Goal: Task Accomplishment & Management: Use online tool/utility

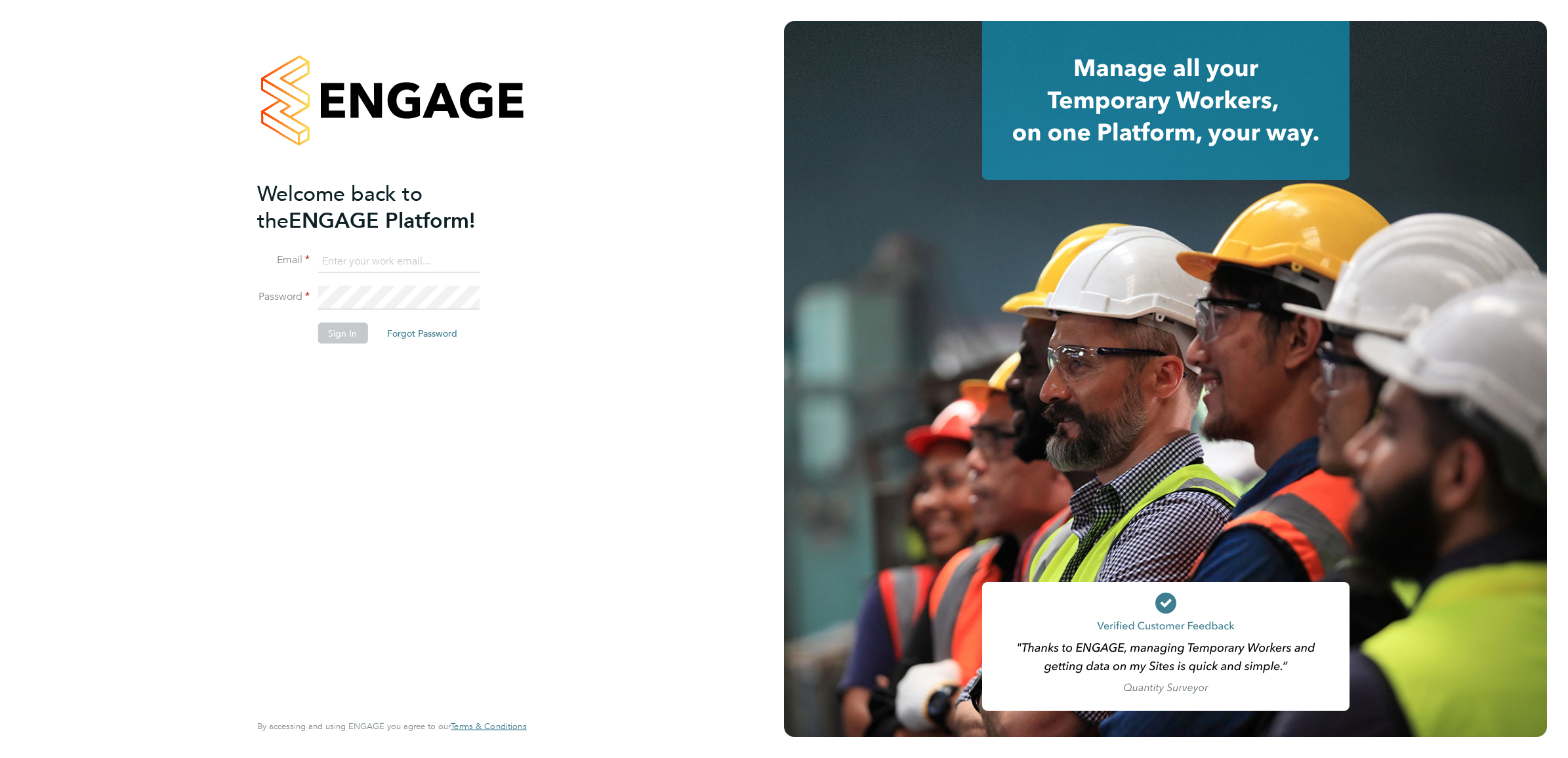
click at [376, 256] on input at bounding box center [398, 261] width 162 height 24
type input "[EMAIL_ADDRESS][PERSON_NAME][DOMAIN_NAME]"
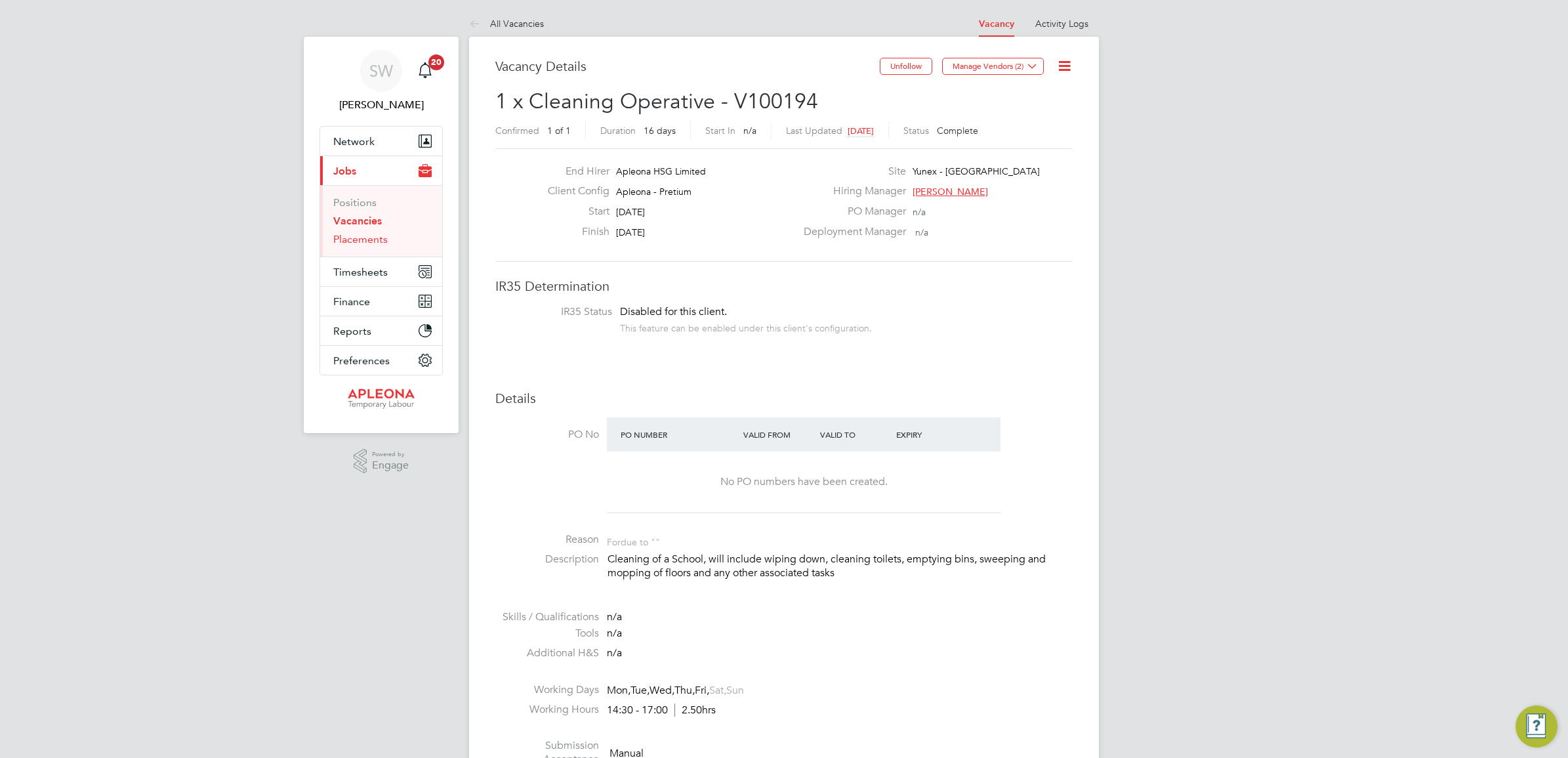
click at [365, 237] on link "Placements" at bounding box center [360, 239] width 55 height 12
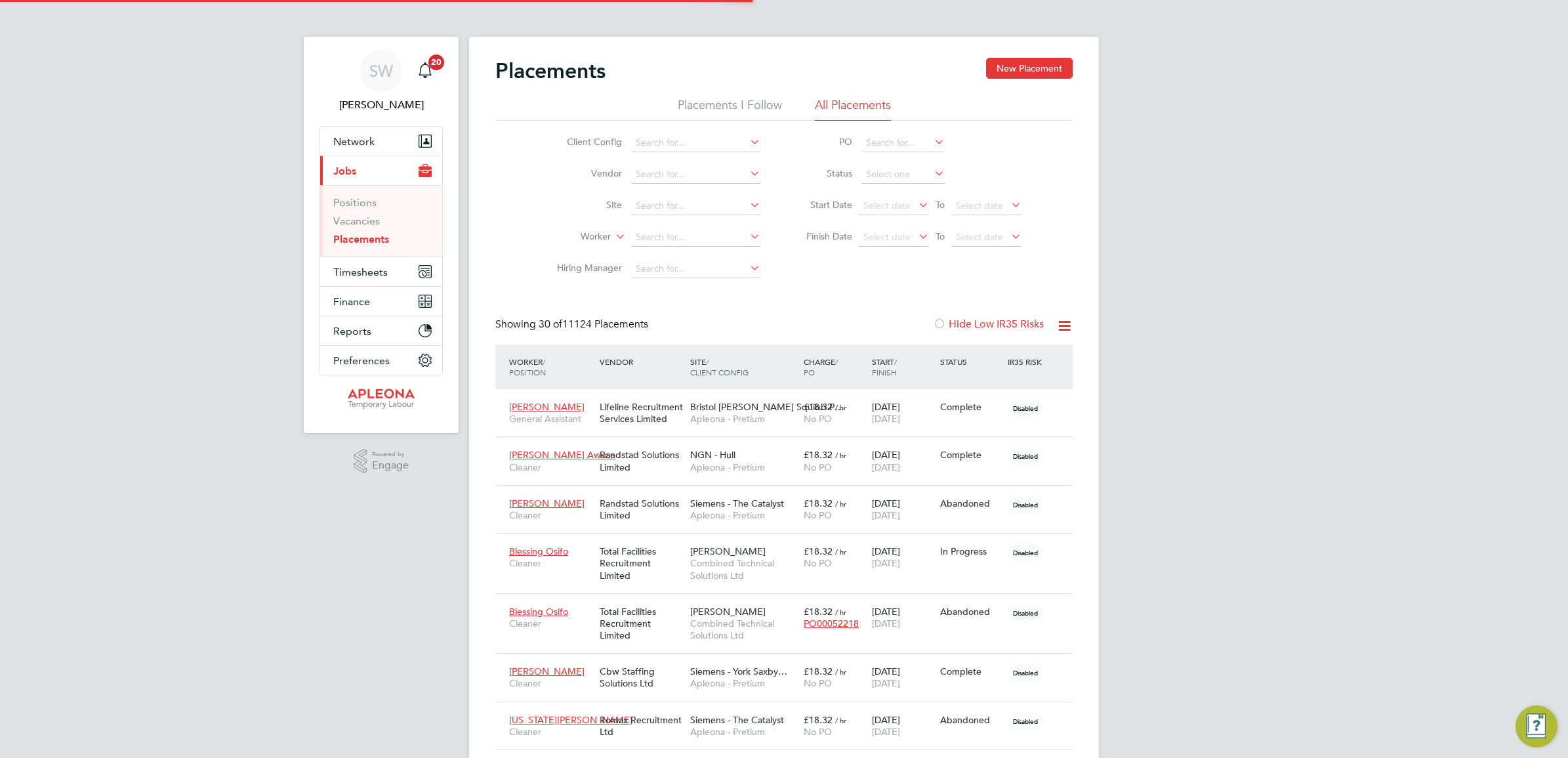
scroll to position [37, 92]
click at [730, 107] on li "Placements I Follow" at bounding box center [730, 109] width 104 height 24
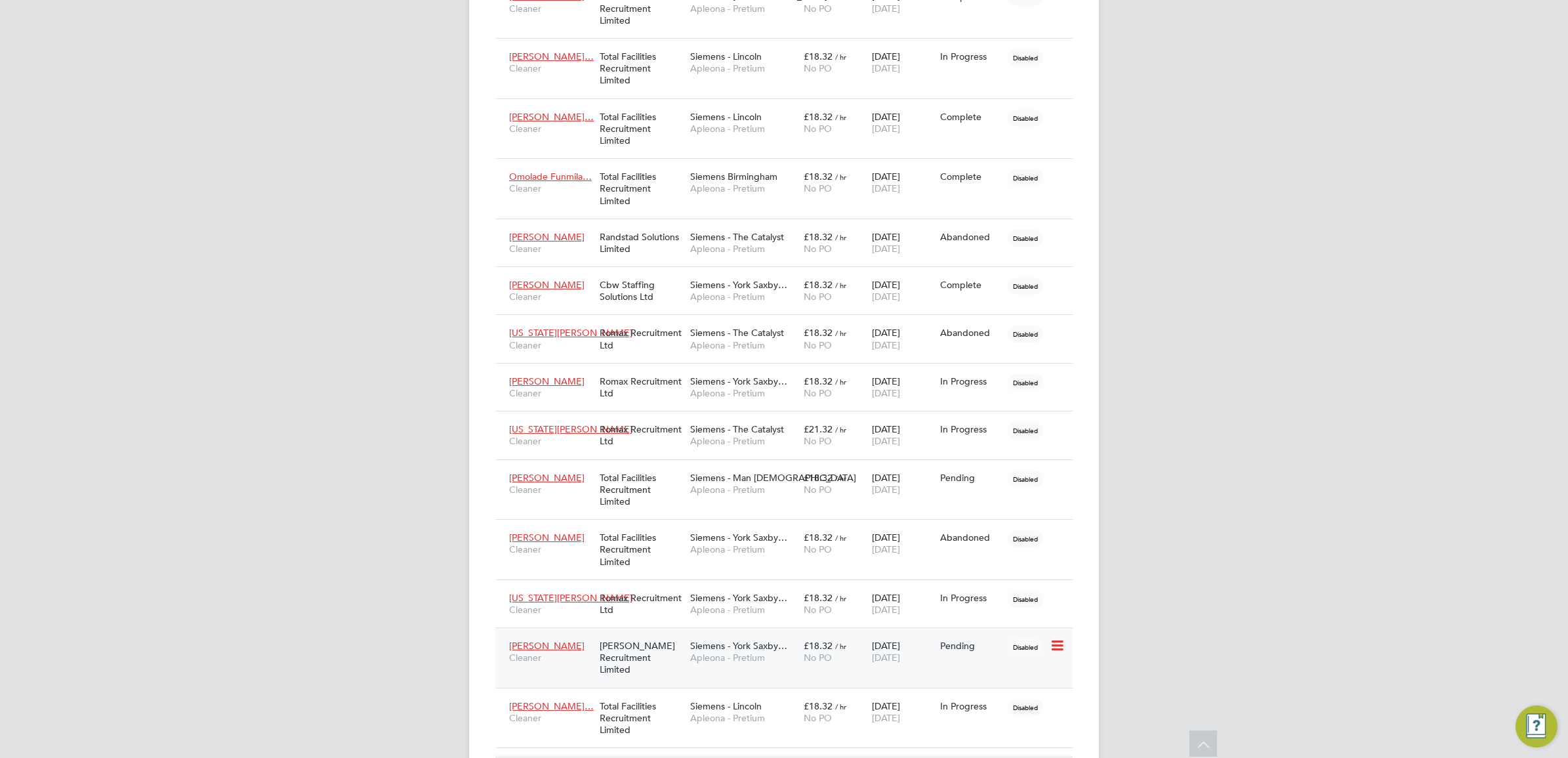
click at [1058, 651] on icon at bounding box center [1056, 645] width 13 height 16
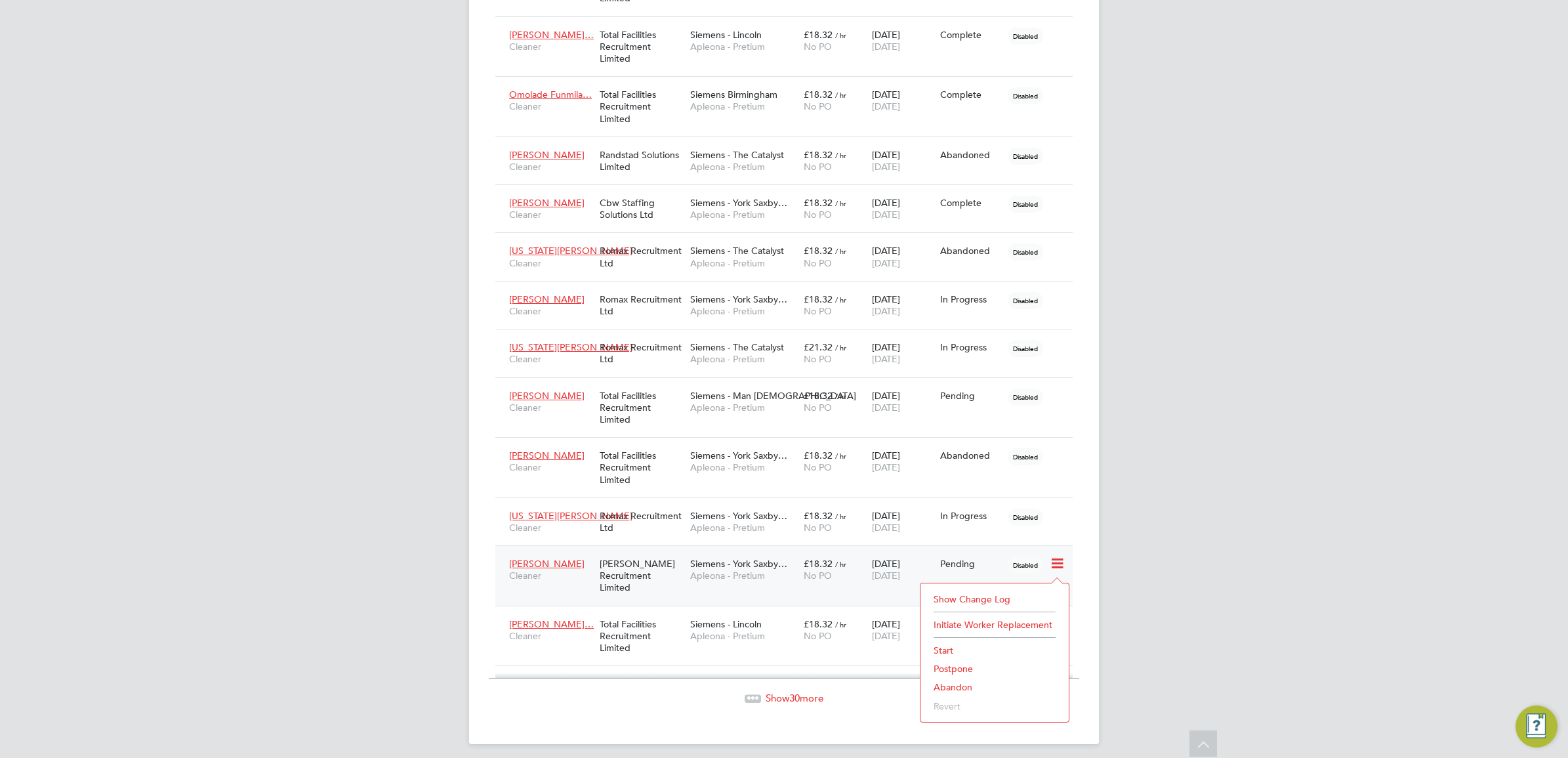
click at [939, 650] on li "Start" at bounding box center [994, 650] width 135 height 19
type input "[PERSON_NAME]"
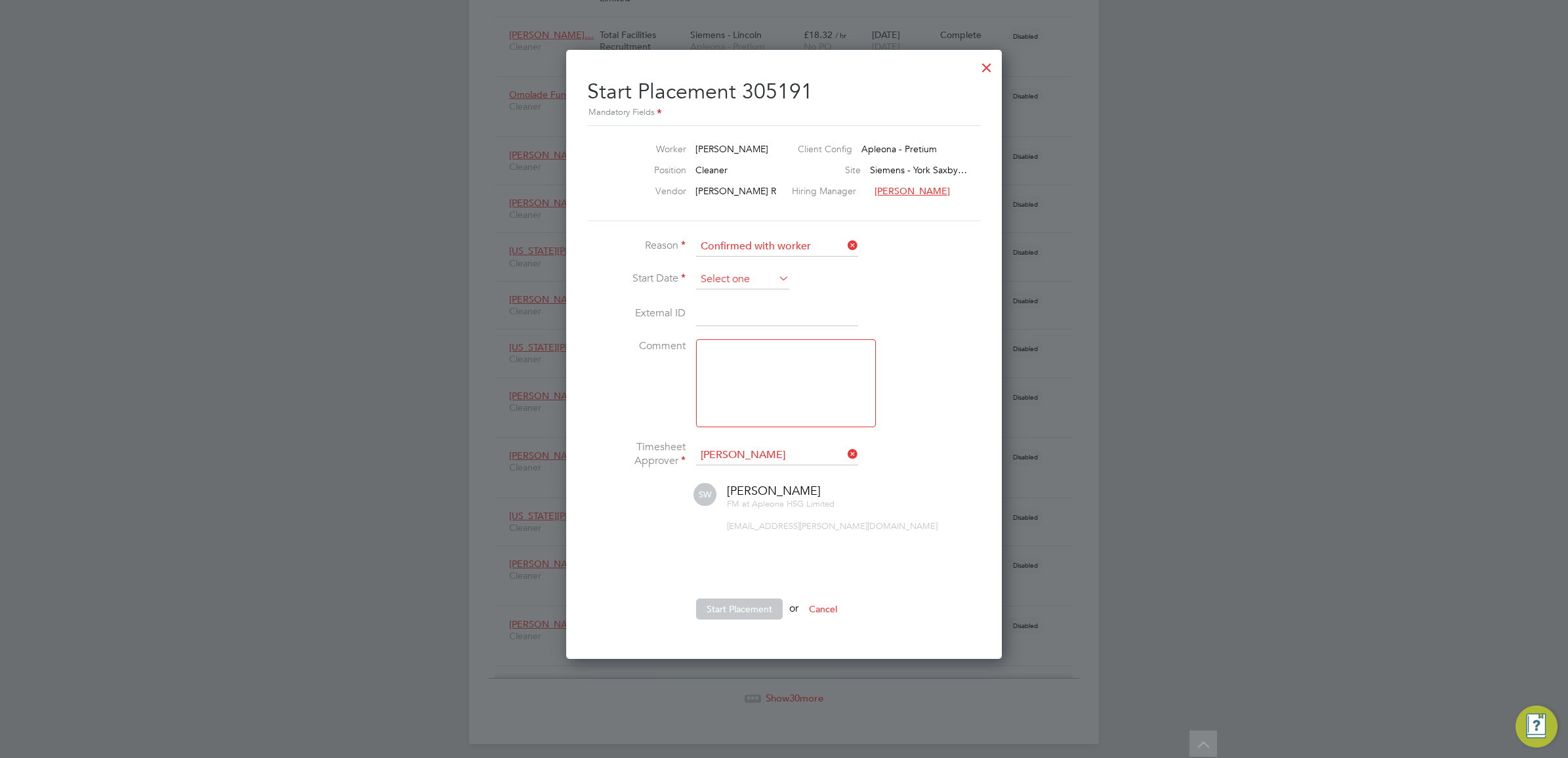
click at [739, 279] on input at bounding box center [742, 279] width 93 height 19
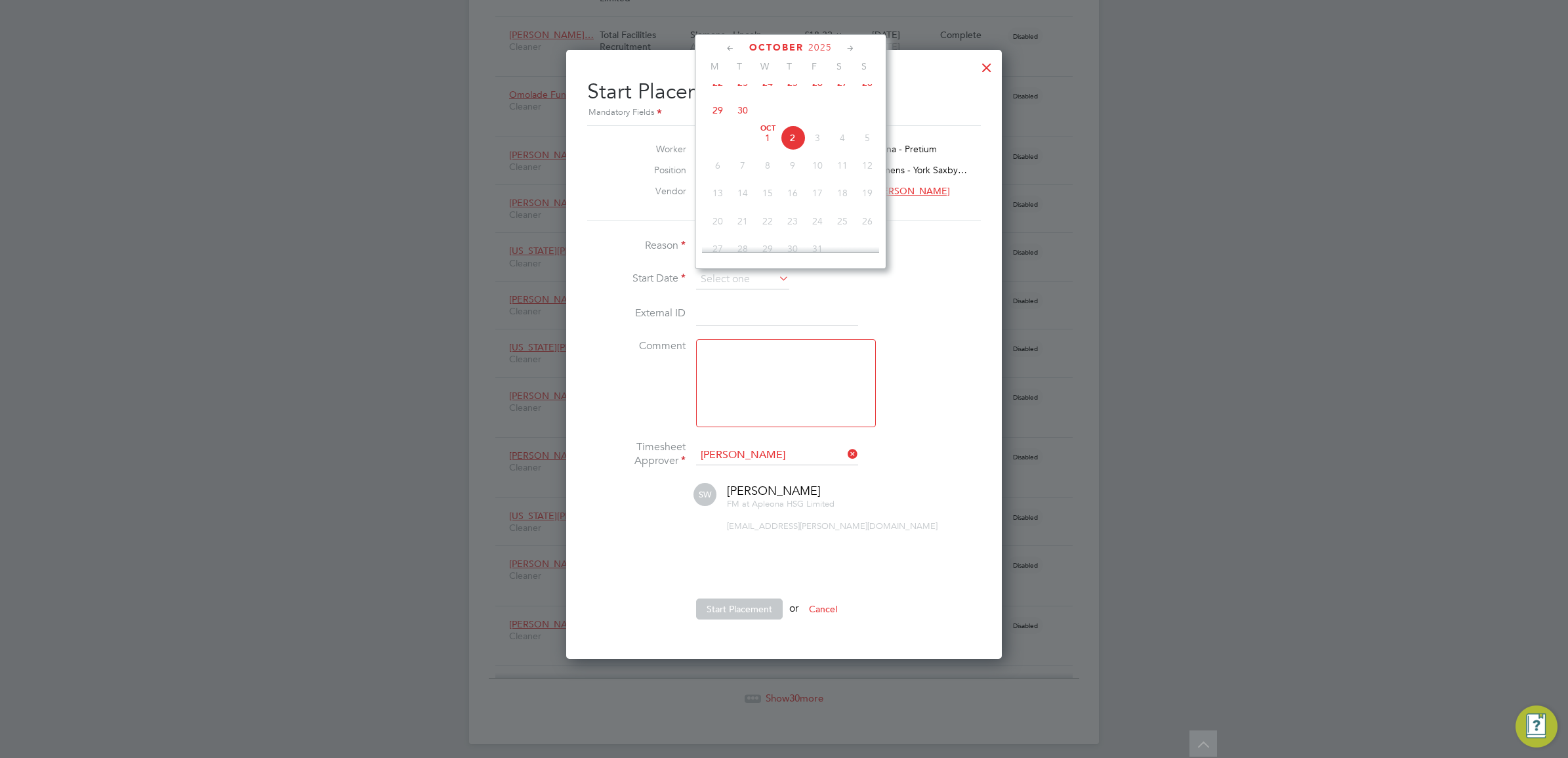
click at [717, 122] on span "29" at bounding box center [718, 110] width 25 height 25
type input "[DATE]"
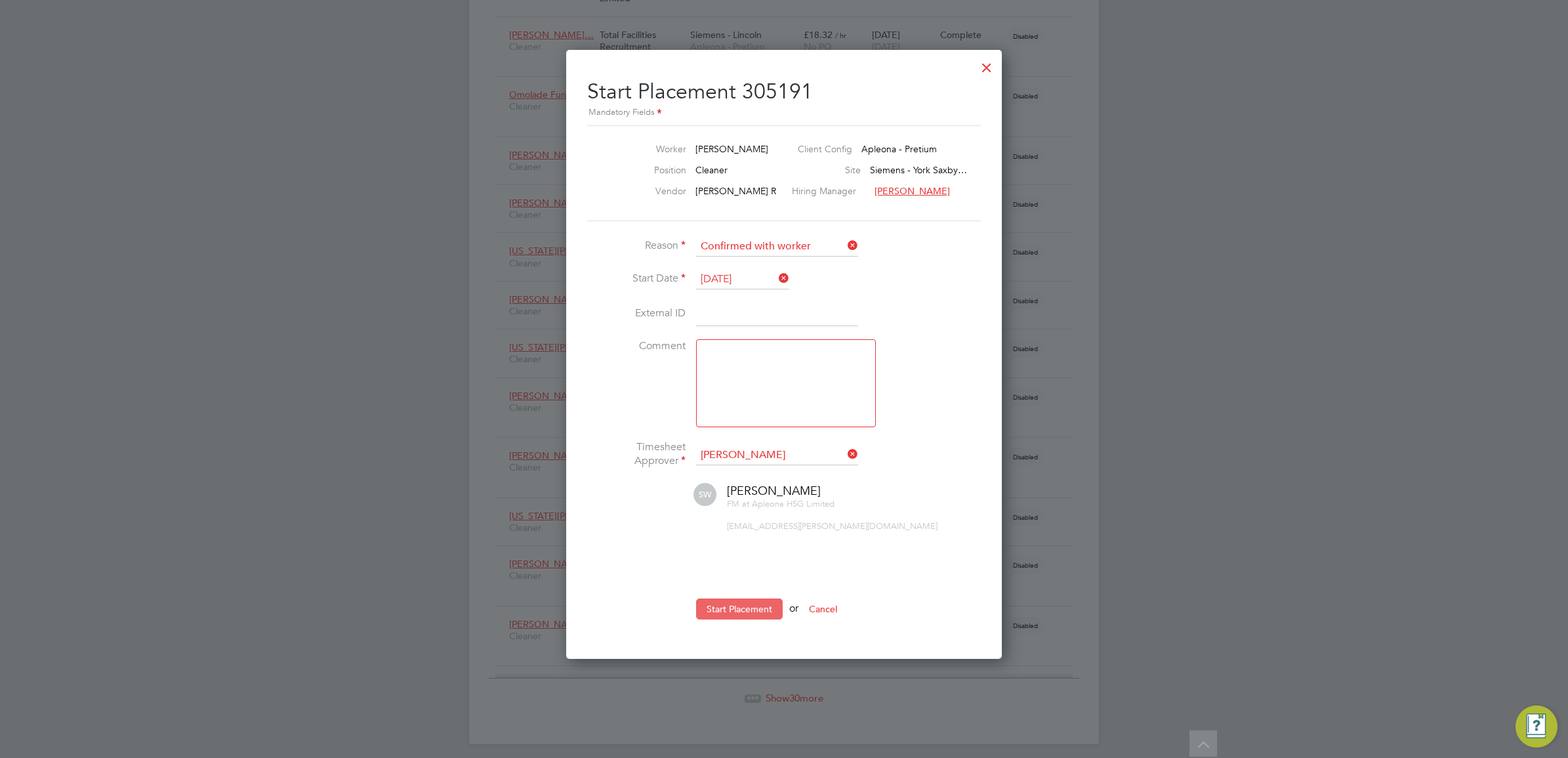
click at [732, 609] on button "Start Placement" at bounding box center [739, 609] width 86 height 21
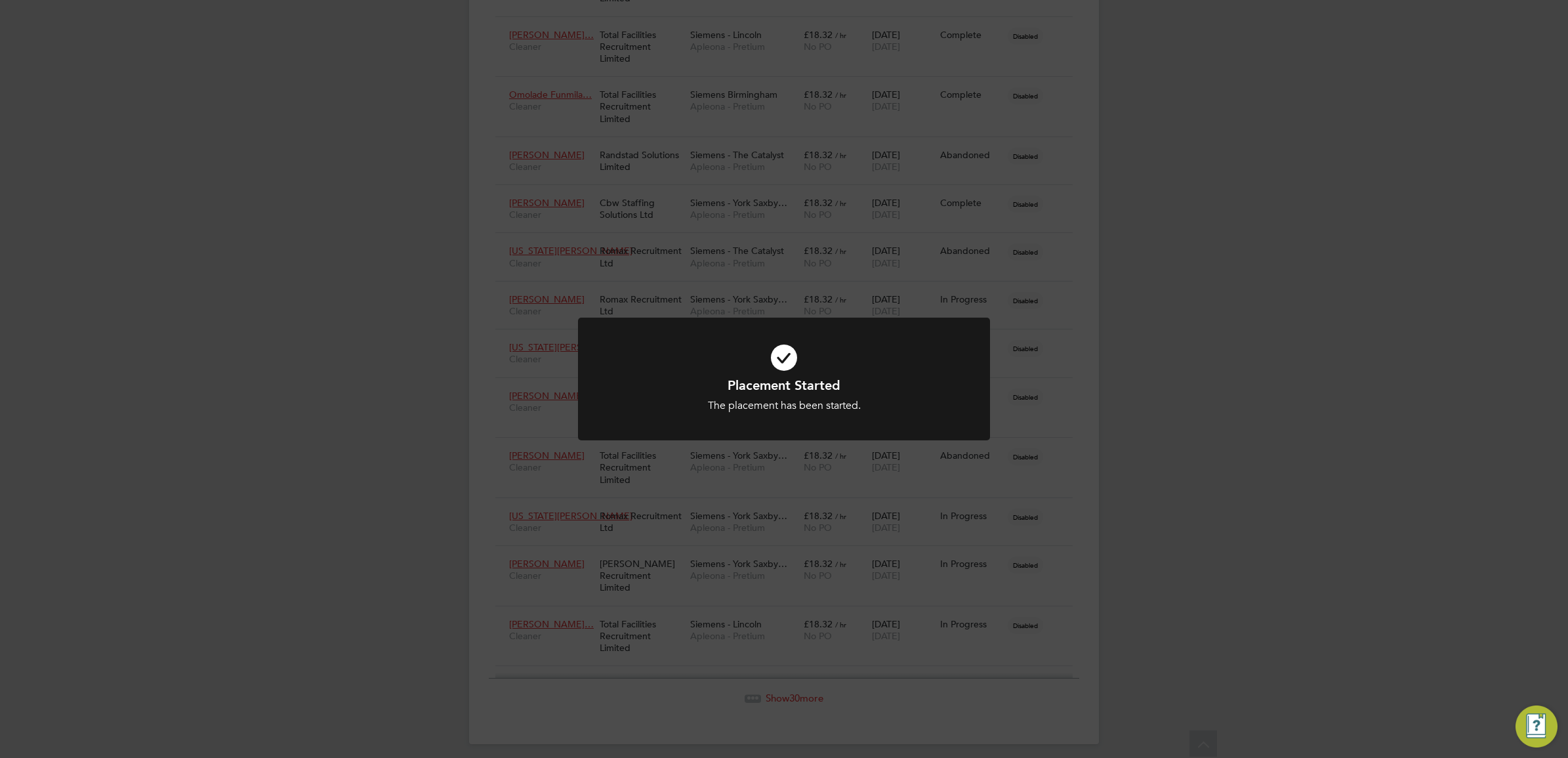
click at [785, 363] on icon at bounding box center [784, 358] width 341 height 51
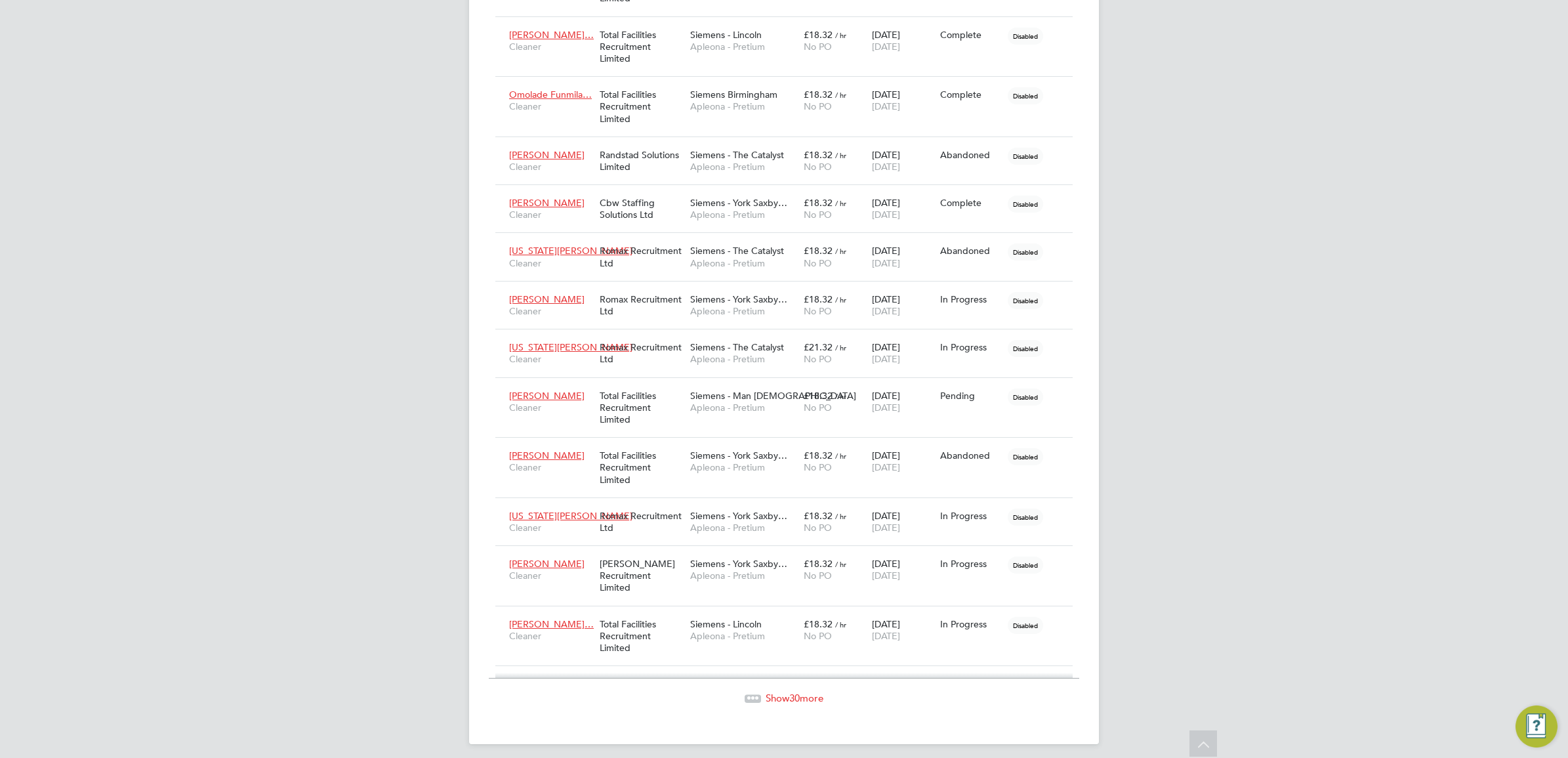
click at [791, 695] on span "30" at bounding box center [794, 698] width 10 height 12
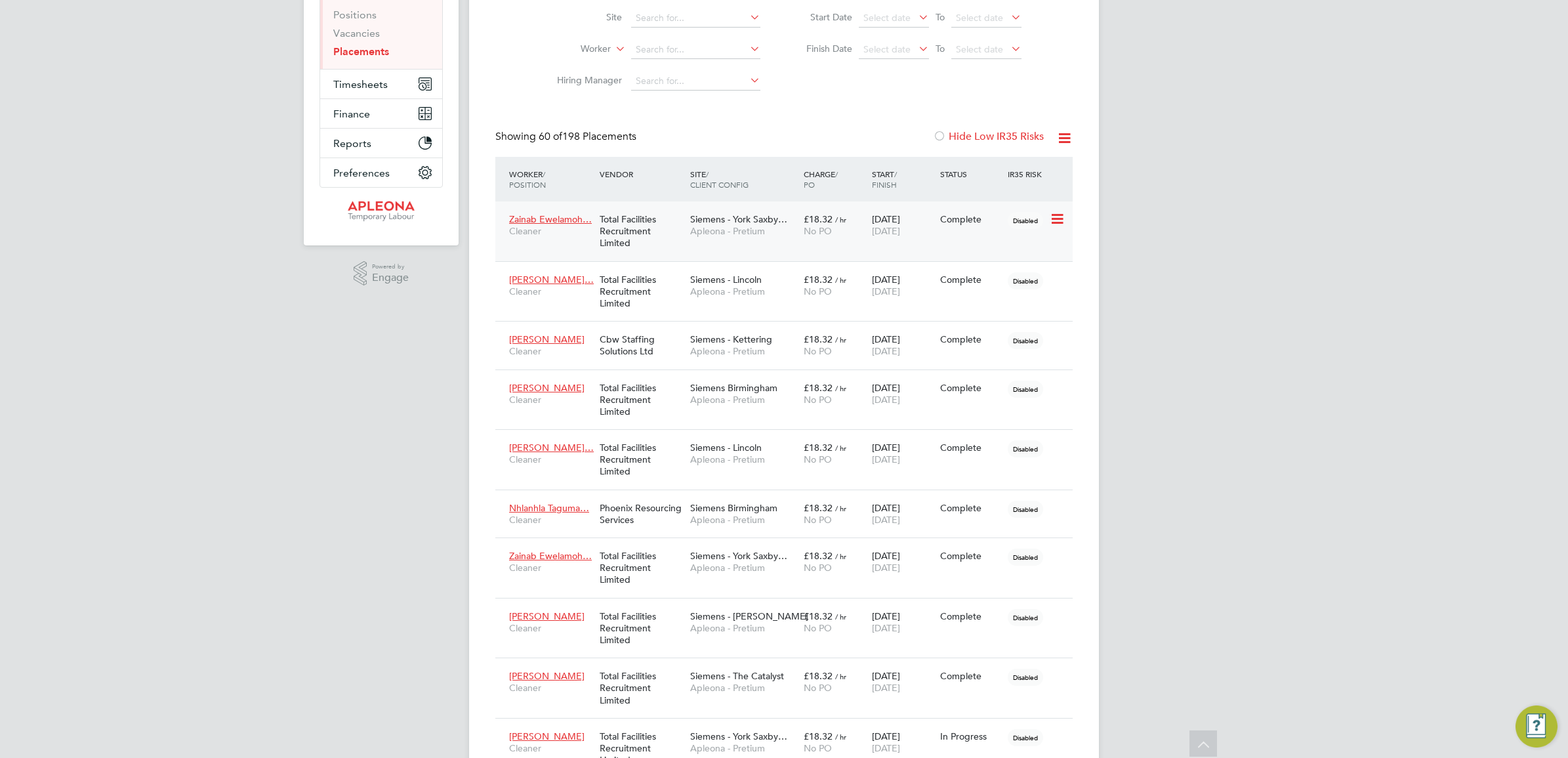
click at [1058, 221] on icon at bounding box center [1056, 219] width 13 height 16
click at [1064, 140] on icon at bounding box center [1064, 138] width 17 height 17
